Goal: Check status: Check status

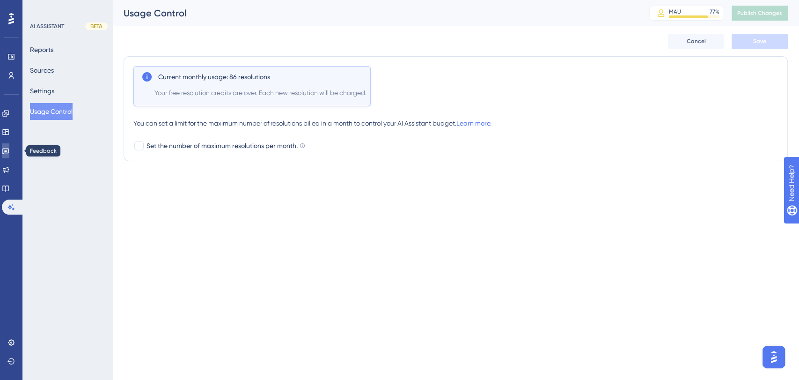
drag, startPoint x: 10, startPoint y: 151, endPoint x: 194, endPoint y: 99, distance: 191.1
click at [9, 151] on icon at bounding box center [5, 151] width 7 height 6
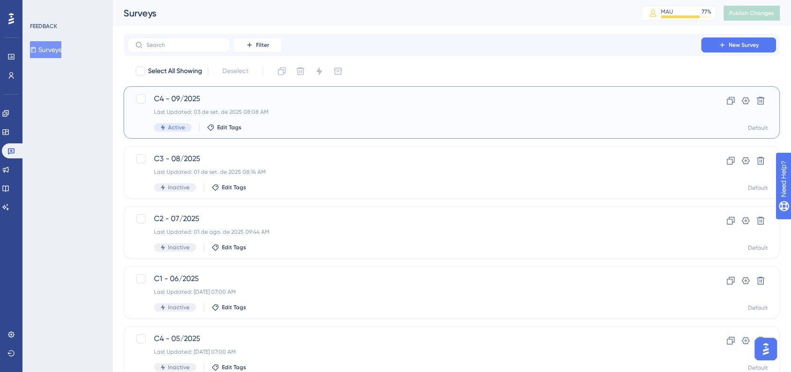
click at [257, 100] on span "C4 - 09/2025" at bounding box center [414, 98] width 520 height 11
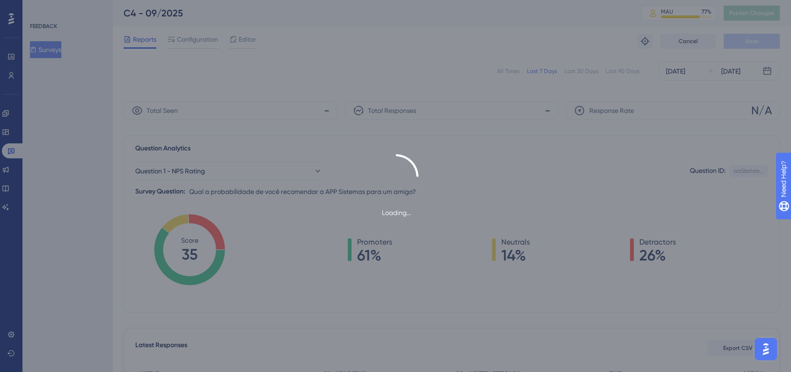
click at [512, 70] on div "Loading..." at bounding box center [395, 186] width 791 height 372
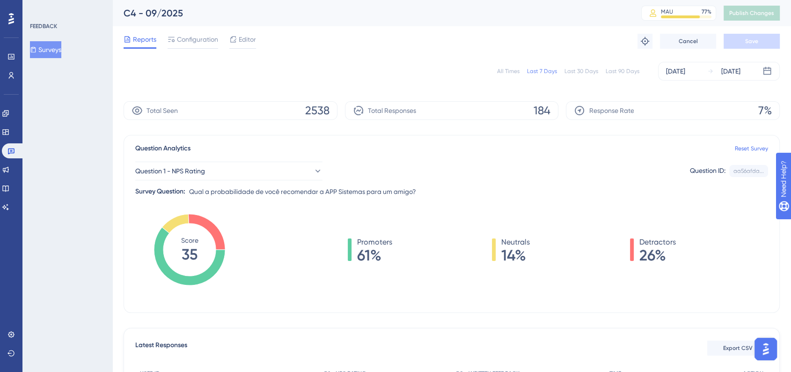
click at [510, 72] on div "All Times" at bounding box center [508, 70] width 22 height 7
drag, startPoint x: 10, startPoint y: 132, endPoint x: 14, endPoint y: 157, distance: 24.6
click at [8, 132] on icon at bounding box center [5, 132] width 6 height 6
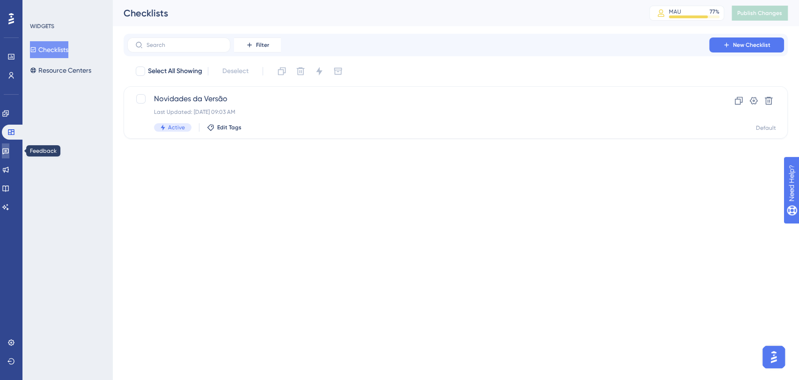
click at [6, 154] on link at bounding box center [5, 150] width 7 height 15
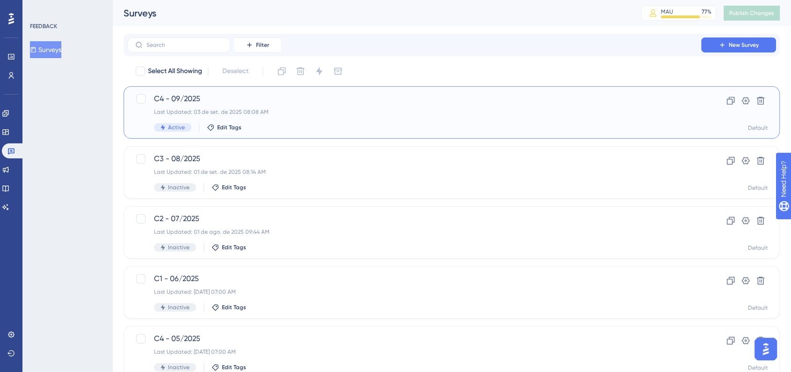
click at [438, 107] on div "C4 - 09/2025 Last Updated: 03 de set. de 2025 08:08 AM Active Edit Tags" at bounding box center [414, 112] width 520 height 38
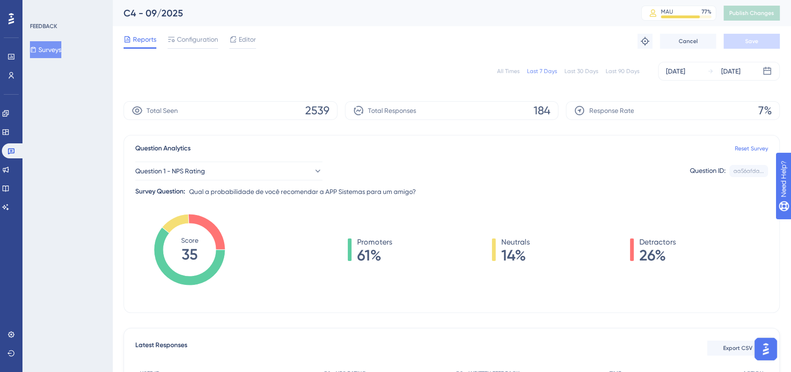
click at [519, 72] on div "All Times" at bounding box center [508, 70] width 22 height 7
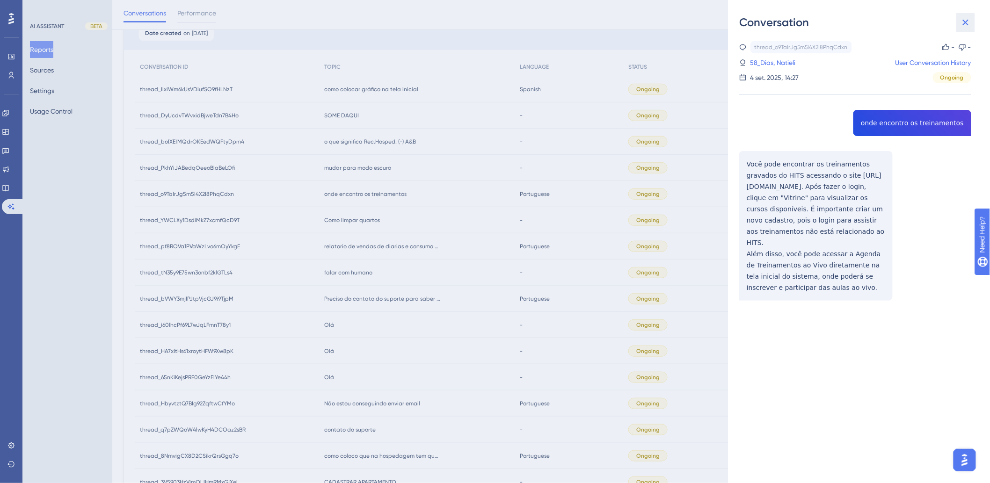
drag, startPoint x: 963, startPoint y: 21, endPoint x: 468, endPoint y: 40, distance: 495.0
click at [963, 21] on icon at bounding box center [965, 22] width 11 height 11
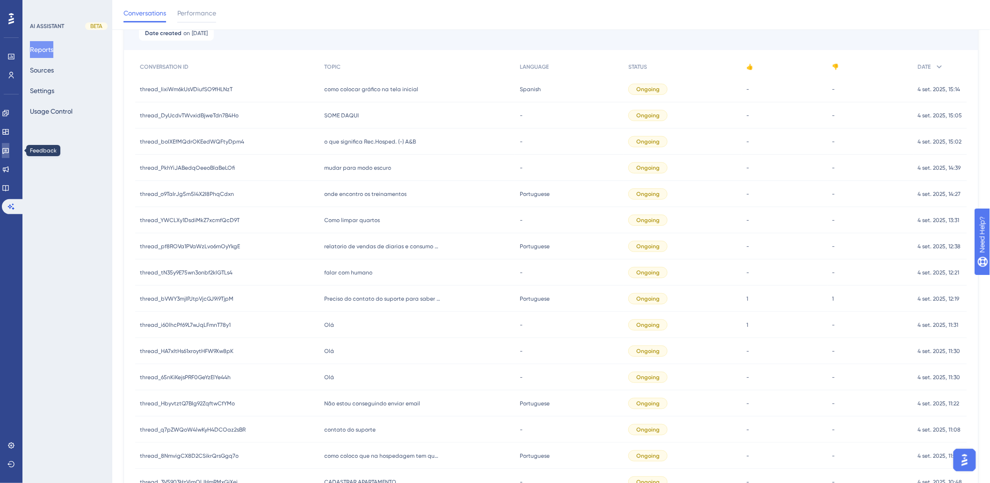
click at [9, 151] on icon at bounding box center [5, 150] width 7 height 7
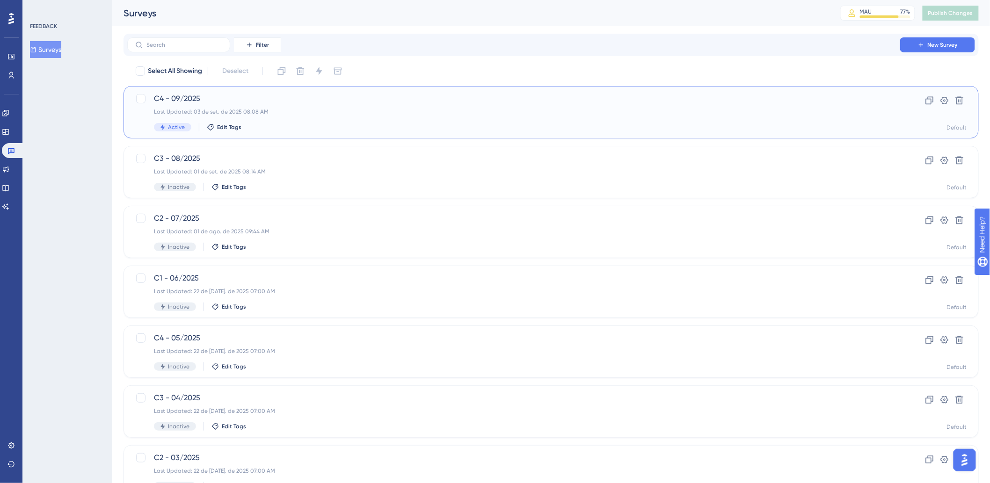
click at [260, 109] on div "Last Updated: 03 de set. de 2025 08:08 AM" at bounding box center [514, 111] width 720 height 7
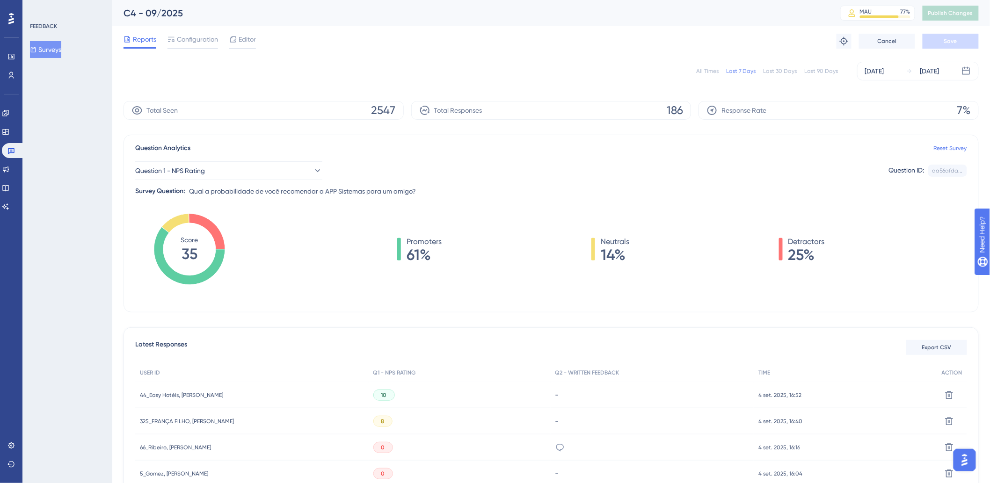
click at [698, 73] on div "All Times Last 7 Days Last 30 Days Last 90 Days Sep 03 2025 Sep 04 2025" at bounding box center [552, 71] width 856 height 19
click at [701, 72] on div "All Times" at bounding box center [707, 70] width 22 height 7
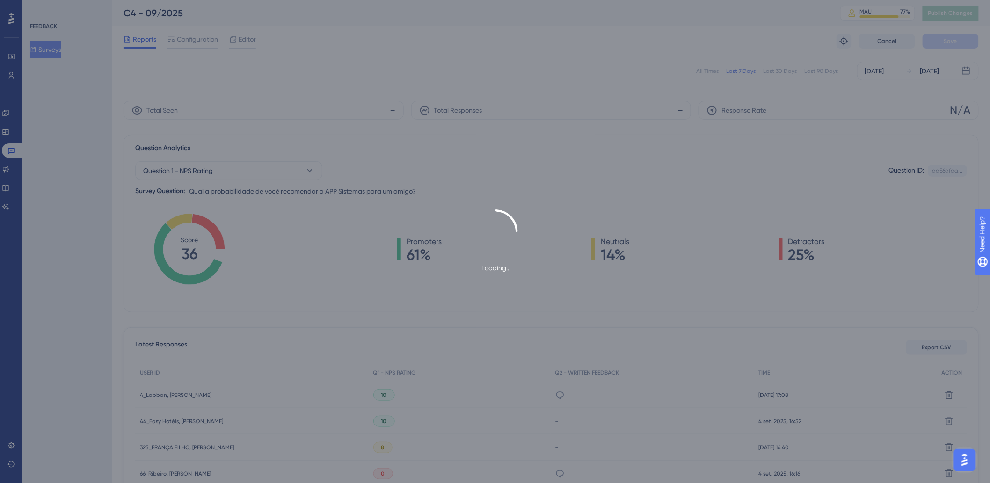
click at [717, 72] on div "Loading..." at bounding box center [495, 241] width 990 height 483
click at [712, 72] on div "Loading..." at bounding box center [495, 241] width 990 height 483
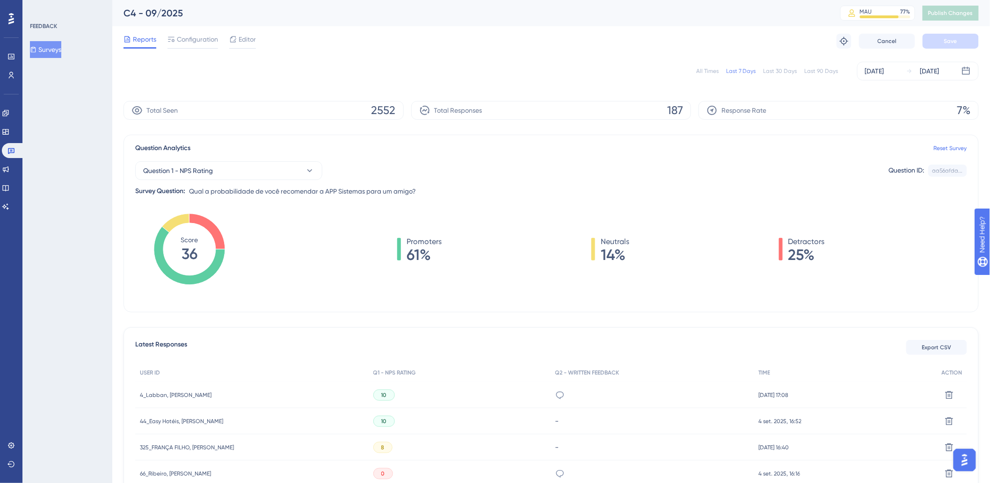
click at [712, 72] on div "All Times" at bounding box center [707, 70] width 22 height 7
